Goal: Navigation & Orientation: Find specific page/section

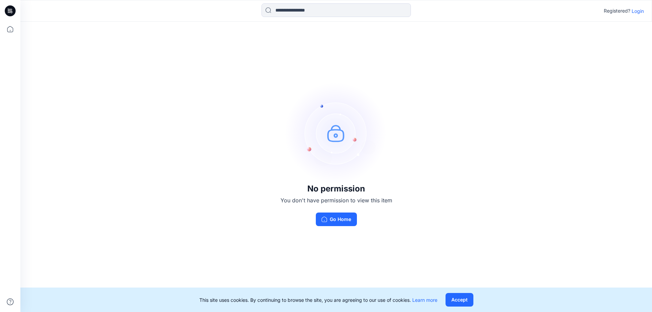
click at [641, 11] on p "Login" at bounding box center [638, 10] width 12 height 7
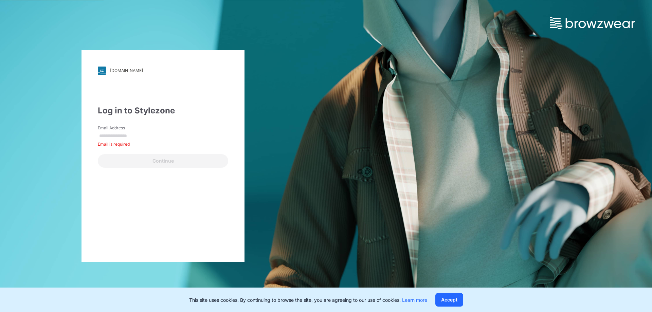
drag, startPoint x: 289, startPoint y: 136, endPoint x: 212, endPoint y: 151, distance: 78.9
click at [289, 136] on div "[DOMAIN_NAME] Loading... Log in to Stylezone Email Address Email is required Co…" at bounding box center [163, 156] width 326 height 312
click at [163, 135] on input "Email Address" at bounding box center [163, 136] width 130 height 10
type input "**********"
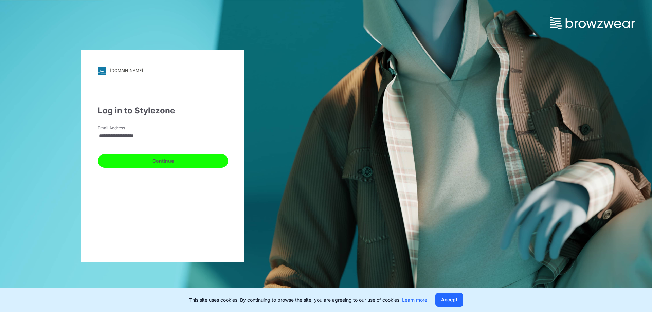
click at [185, 156] on button "Continue" at bounding box center [163, 161] width 130 height 14
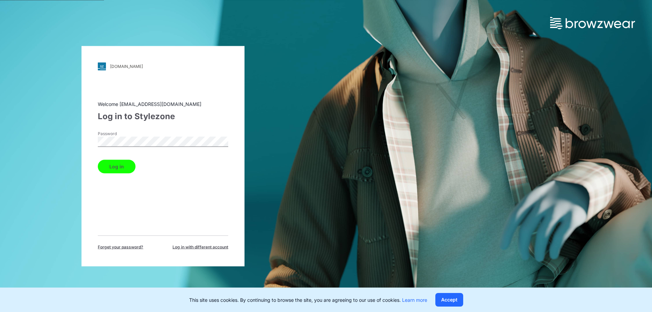
click at [132, 170] on button "Log in" at bounding box center [117, 167] width 38 height 14
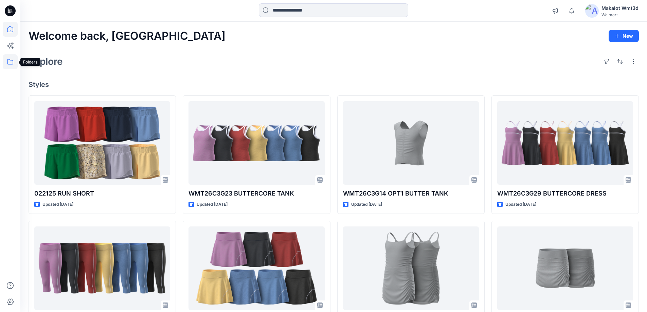
click at [9, 62] on icon at bounding box center [10, 61] width 15 height 15
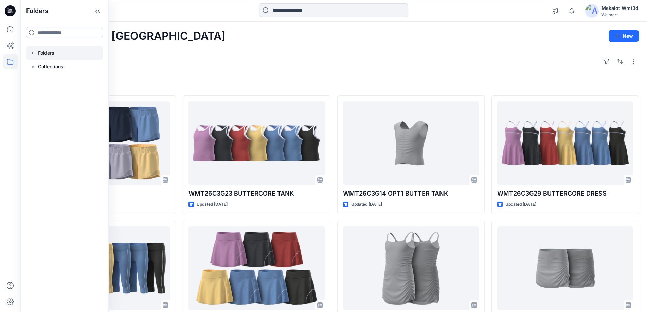
click at [59, 55] on div at bounding box center [64, 53] width 77 height 14
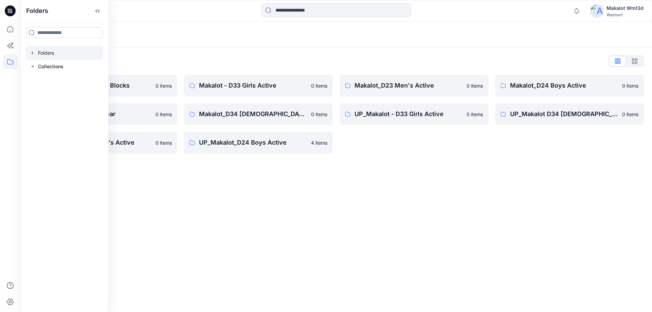
click at [134, 17] on div at bounding box center [99, 10] width 158 height 15
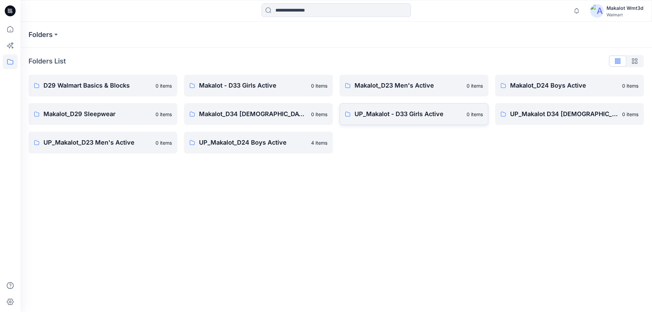
click at [387, 119] on link "UP_Makalot - D33 Girls Active 0 items" at bounding box center [414, 114] width 149 height 22
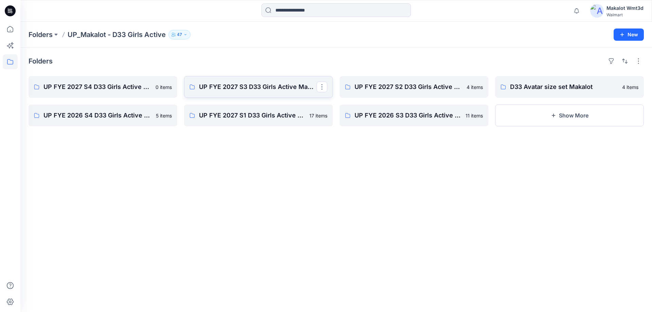
click at [249, 90] on p "UP FYE 2027 S3 D33 Girls Active Makalot" at bounding box center [258, 87] width 118 height 10
